Goal: Information Seeking & Learning: Learn about a topic

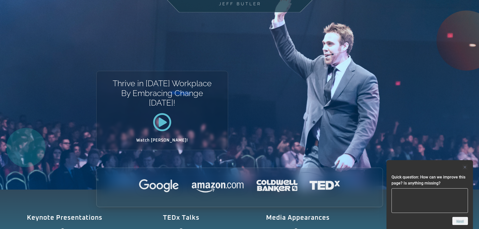
scroll to position [50, 0]
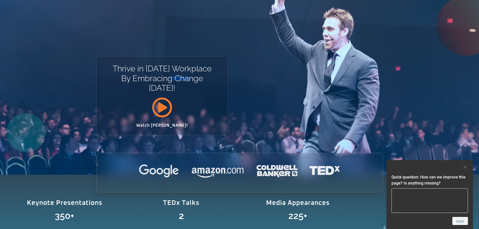
click at [165, 110] on icon at bounding box center [162, 107] width 20 height 20
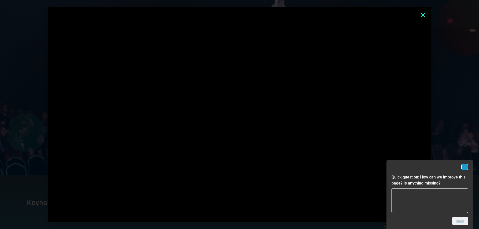
click at [465, 167] on rect "Hide survey" at bounding box center [465, 167] width 6 height 6
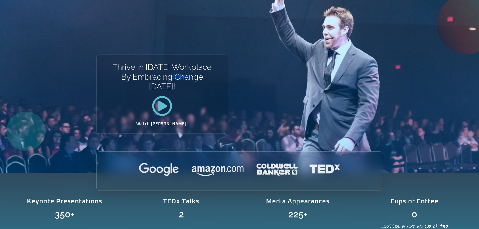
scroll to position [0, 0]
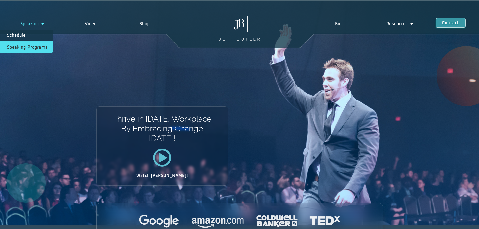
click at [32, 48] on link "Speaking Programs" at bounding box center [26, 47] width 53 height 12
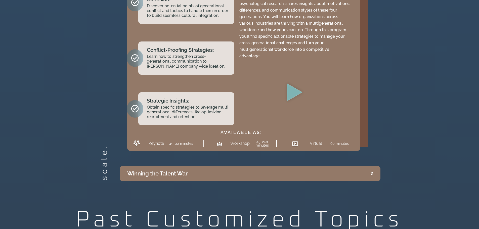
scroll to position [1232, 0]
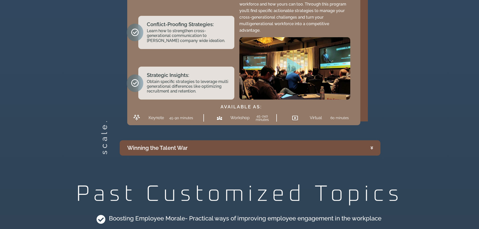
click at [370, 142] on summary "Winning the Talent War" at bounding box center [250, 147] width 261 height 15
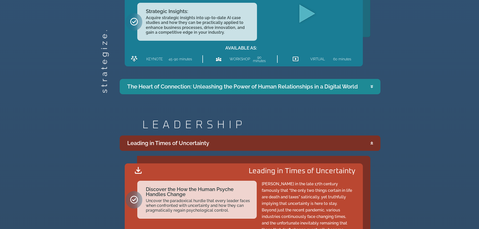
scroll to position [662, 0]
